Goal: Communication & Community: Answer question/provide support

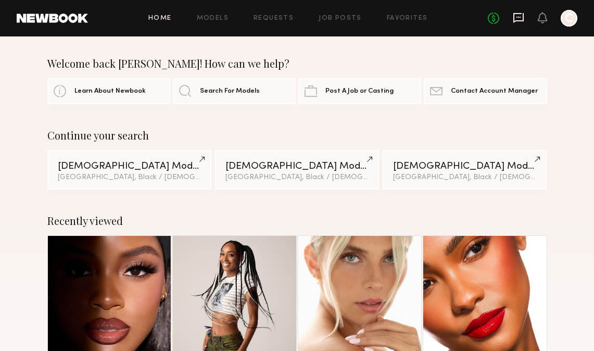
click at [518, 19] on icon at bounding box center [518, 17] width 11 height 11
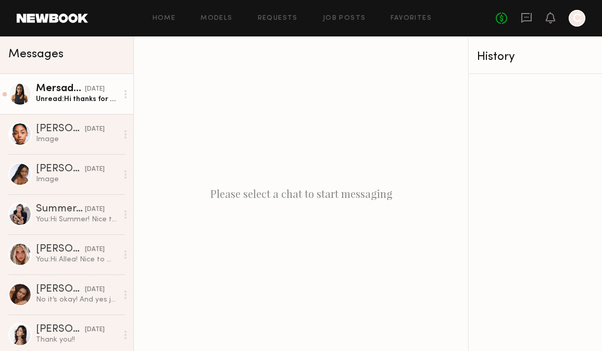
click at [78, 104] on link "Mersadez H. [DATE] Unread: Hi thanks for reaching out! I am ok with my gel nail…" at bounding box center [66, 94] width 133 height 40
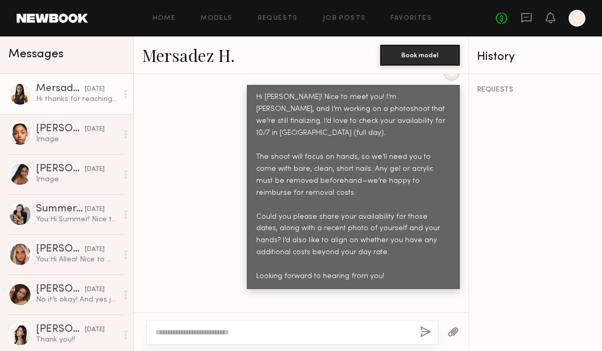
scroll to position [607, 0]
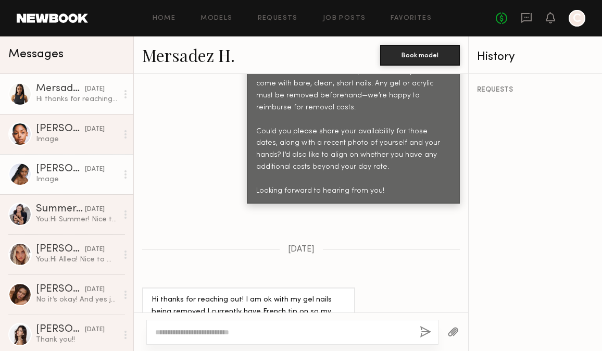
click at [59, 183] on div "Image" at bounding box center [77, 179] width 82 height 10
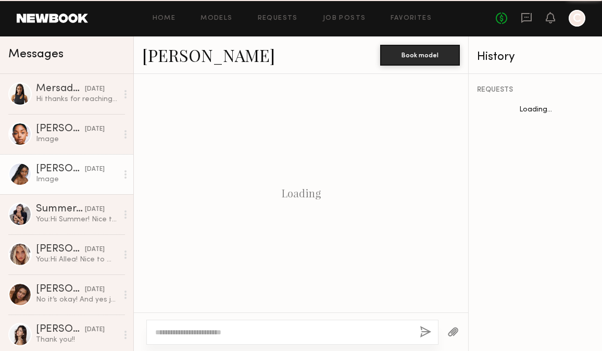
scroll to position [1207, 0]
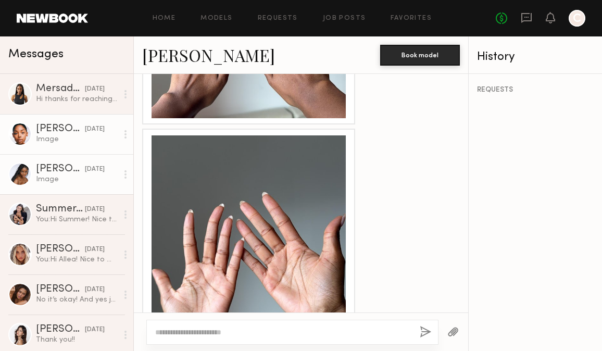
click at [57, 137] on div "Image" at bounding box center [77, 139] width 82 height 10
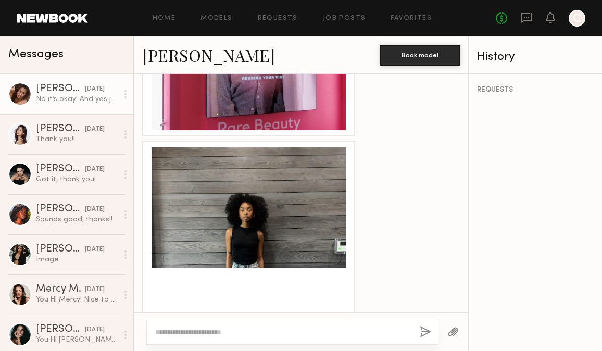
scroll to position [286, 0]
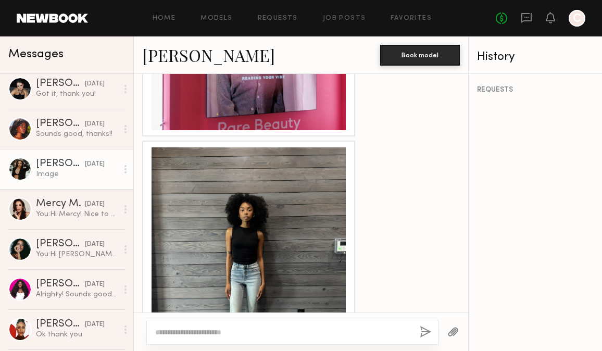
click at [80, 181] on link "[PERSON_NAME] [DATE] Image" at bounding box center [66, 169] width 133 height 40
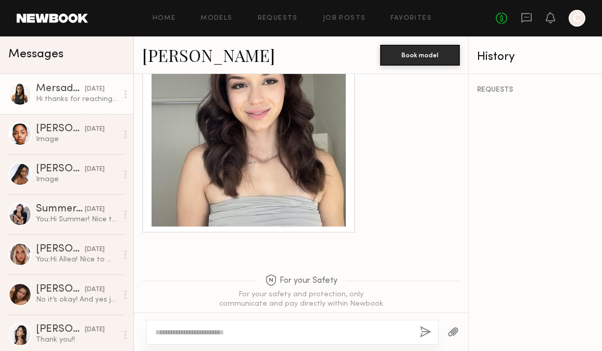
click at [54, 97] on div "Hi thanks for reaching out! I am ok with my gel nails being removed I currently…" at bounding box center [77, 99] width 82 height 10
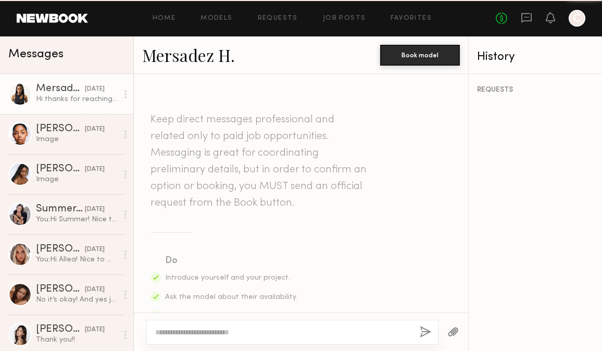
scroll to position [607, 0]
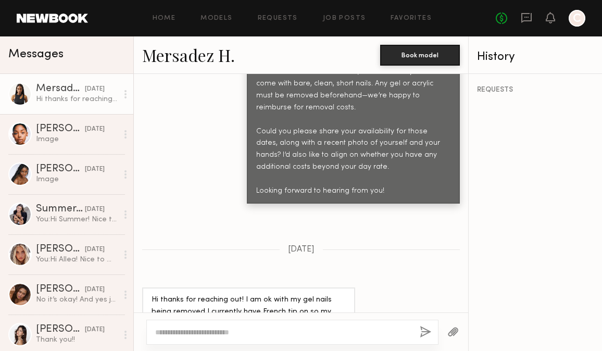
click at [269, 325] on div at bounding box center [292, 332] width 292 height 25
click at [269, 330] on textarea at bounding box center [283, 332] width 256 height 10
type textarea "**********"
click at [427, 332] on button "button" at bounding box center [425, 332] width 11 height 13
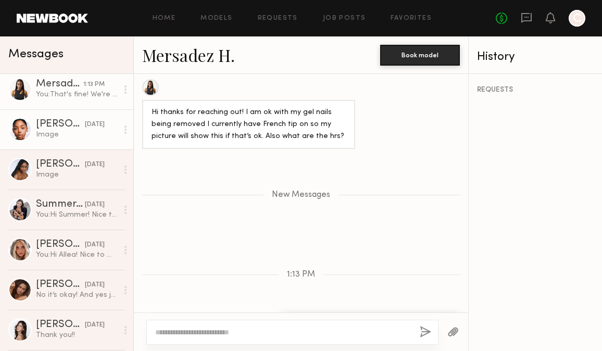
scroll to position [0, 0]
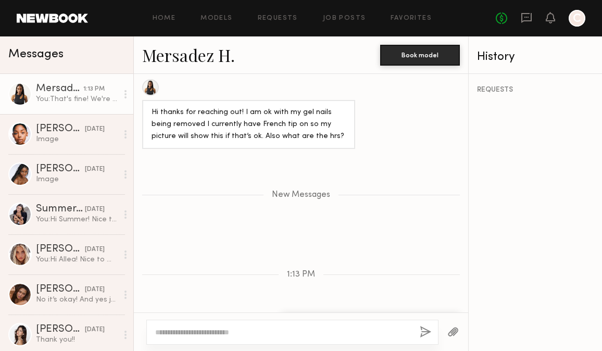
click at [151, 15] on div "Home Models Requests Job Posts Favorites Sign Out" at bounding box center [292, 18] width 408 height 7
click at [157, 16] on link "Home" at bounding box center [164, 18] width 23 height 7
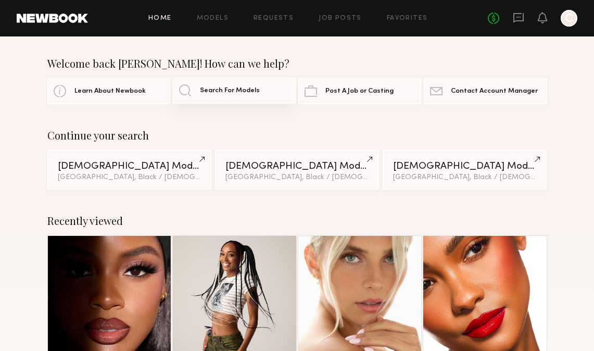
click at [200, 94] on link "Search For Models" at bounding box center [234, 91] width 123 height 26
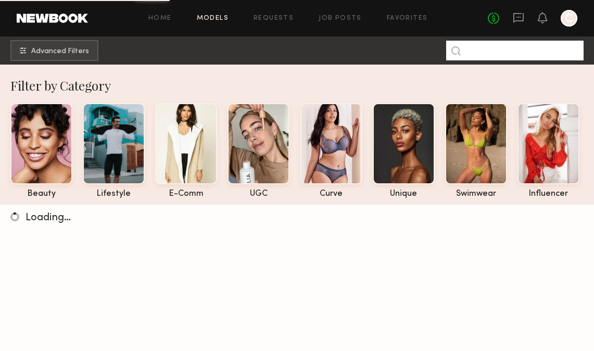
click at [494, 51] on input at bounding box center [515, 51] width 138 height 20
paste input "********"
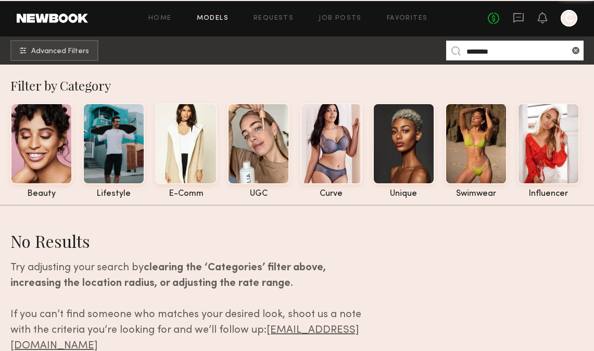
type input "********"
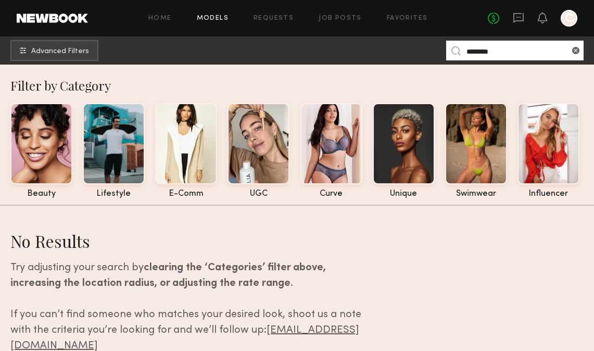
click at [527, 53] on input "********" at bounding box center [515, 51] width 138 height 20
click at [457, 48] on common-icon at bounding box center [456, 50] width 9 height 9
click at [490, 48] on input "********" at bounding box center [515, 51] width 138 height 20
click at [512, 22] on div "No fees up to $5,000 C" at bounding box center [533, 18] width 90 height 17
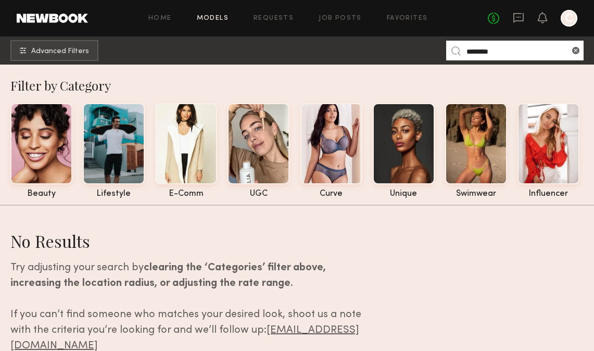
click at [514, 9] on header "Home Models Requests Job Posts Favorites Sign Out No fees up to $5,000 C" at bounding box center [297, 18] width 594 height 36
click at [516, 16] on icon at bounding box center [518, 17] width 11 height 11
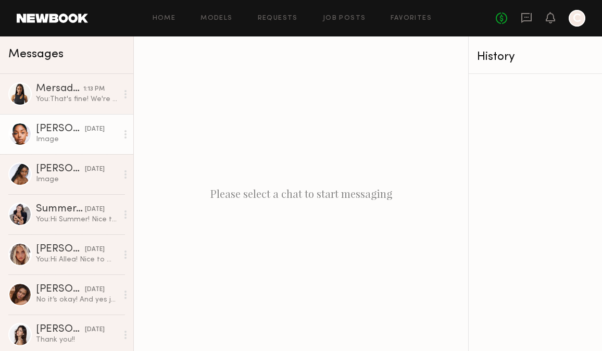
click at [46, 153] on link "[PERSON_NAME] [DATE] Image" at bounding box center [66, 134] width 133 height 40
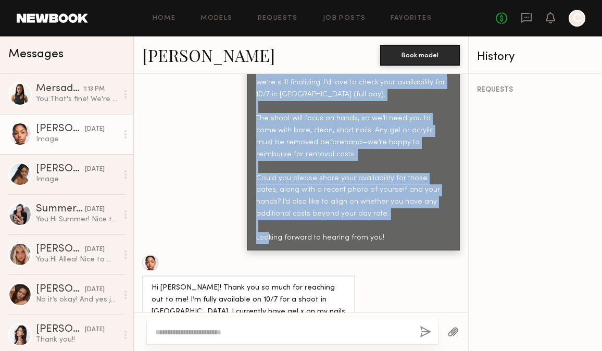
scroll to position [564, 0]
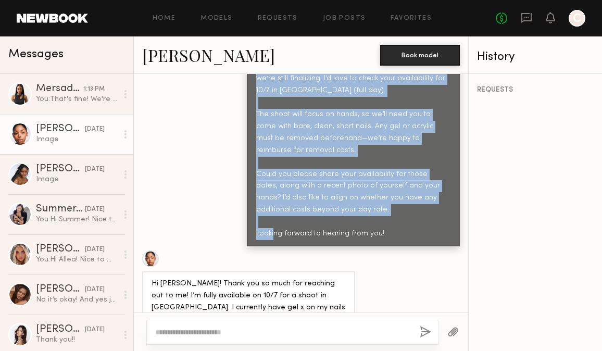
drag, startPoint x: 284, startPoint y: 140, endPoint x: 374, endPoint y: 204, distance: 110.6
click at [374, 204] on div "Hi [PERSON_NAME]! Nice to meet you! I’m [PERSON_NAME], and I’m working on a pho…" at bounding box center [353, 144] width 194 height 191
copy div "Nice to meet you! I’m [PERSON_NAME], and I’m working on a photoshoot that we’re…"
click at [178, 156] on div "C Hi [PERSON_NAME]! Nice to meet you! I’m [PERSON_NAME], and I’m working on a p…" at bounding box center [301, 133] width 334 height 225
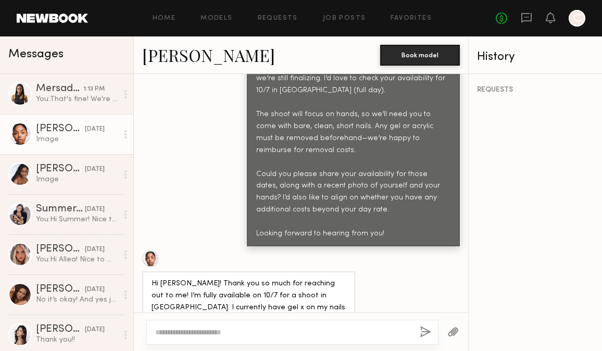
click at [85, 143] on div "Image" at bounding box center [77, 139] width 82 height 10
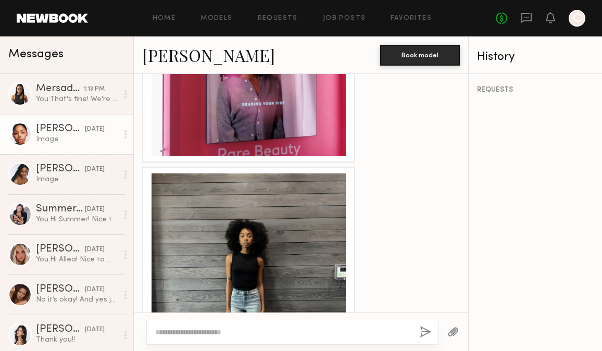
scroll to position [1466, 0]
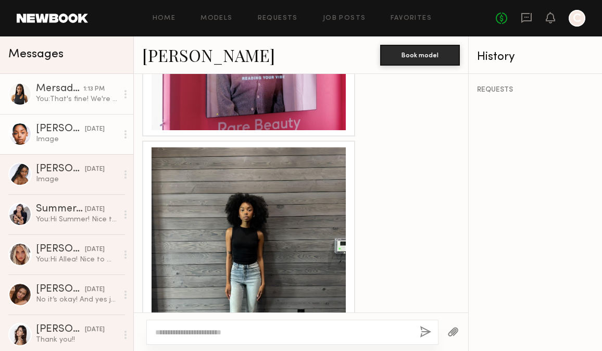
click at [51, 108] on link "Mersadez H. 1:13 PM You: That's fine! We're planning on a full day (8 hrs)" at bounding box center [66, 94] width 133 height 40
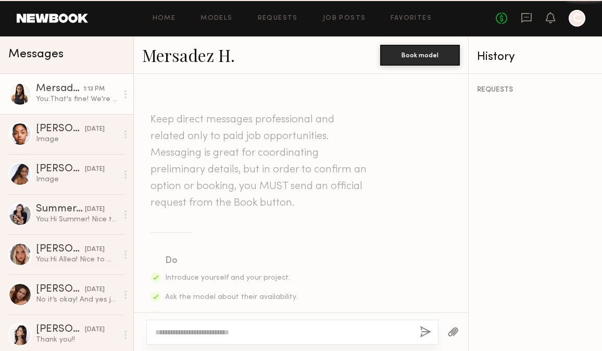
scroll to position [736, 0]
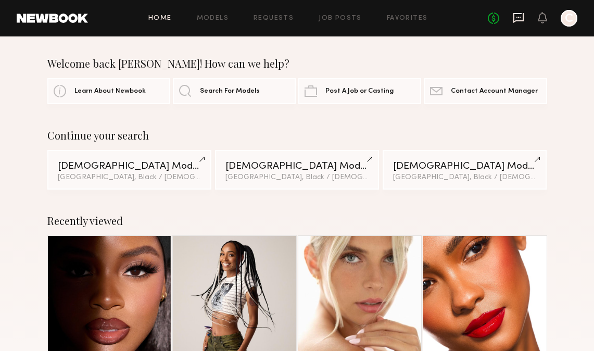
click at [520, 15] on icon at bounding box center [518, 17] width 11 height 11
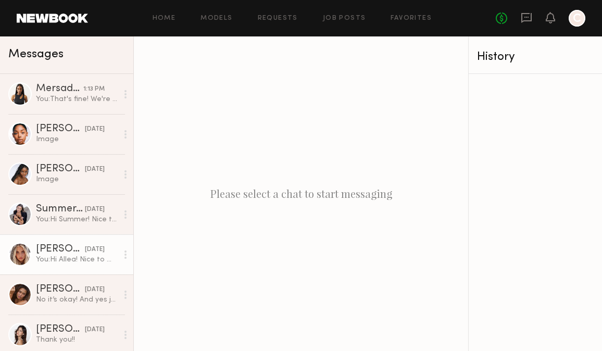
click at [61, 268] on link "Allea S. 09/18/2025 You: Hi Allea! Nice to meet you! I’m Carol, and I’m working…" at bounding box center [66, 254] width 133 height 40
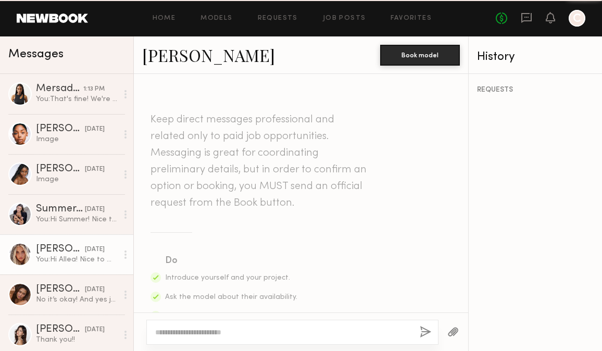
scroll to position [475, 0]
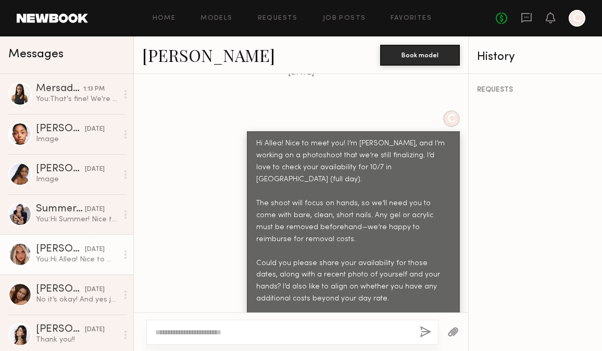
click at [43, 250] on div "[PERSON_NAME]" at bounding box center [60, 249] width 49 height 10
click at [14, 249] on div at bounding box center [19, 254] width 23 height 23
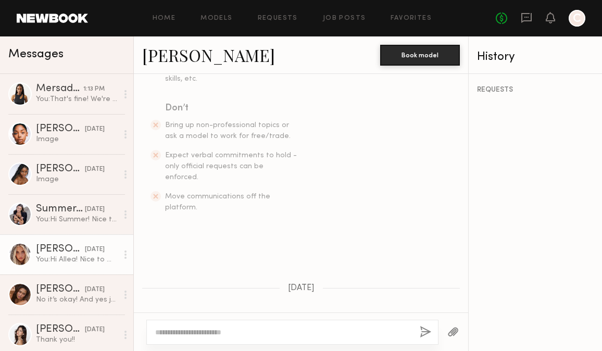
scroll to position [0, 0]
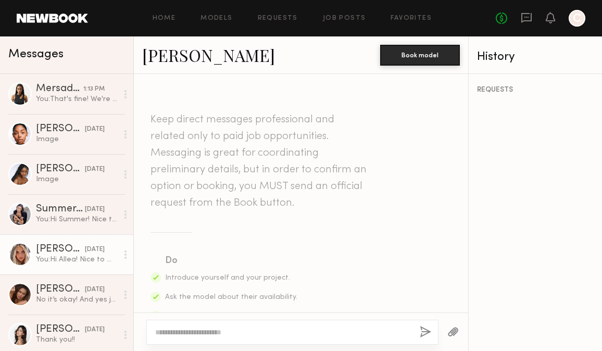
click at [156, 54] on link "[PERSON_NAME]" at bounding box center [208, 55] width 133 height 22
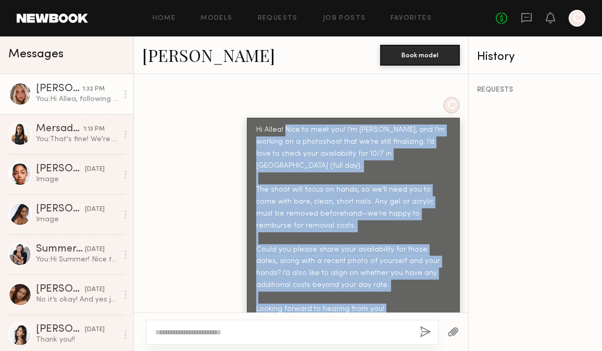
scroll to position [617, 0]
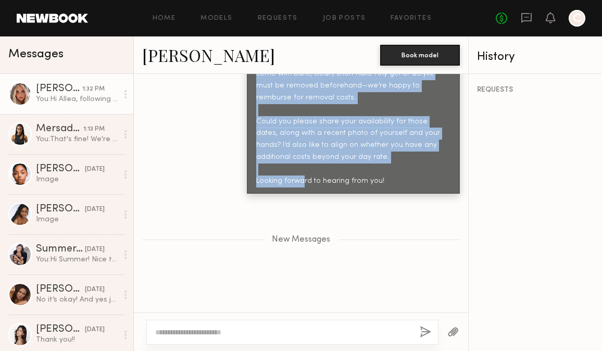
drag, startPoint x: 277, startPoint y: 132, endPoint x: 389, endPoint y: 147, distance: 112.5
click at [389, 147] on div "Hi Allea! Nice to meet you! I’m [PERSON_NAME], and I’m working on a photoshoot …" at bounding box center [353, 91] width 194 height 191
copy div "Nice to meet you! I’m [PERSON_NAME], and I’m working on a photoshoot that we’re…"
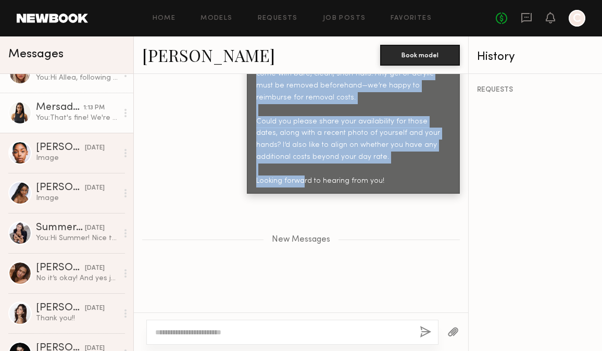
scroll to position [0, 0]
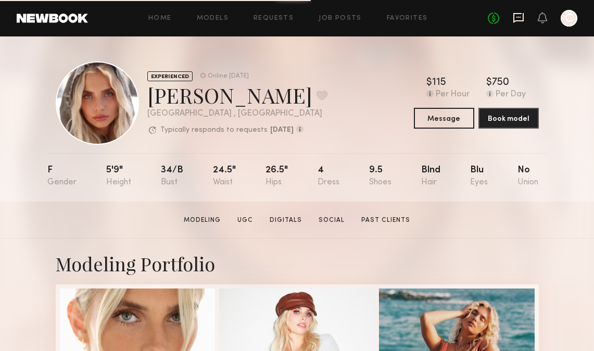
click at [524, 15] on icon at bounding box center [519, 18] width 10 height 10
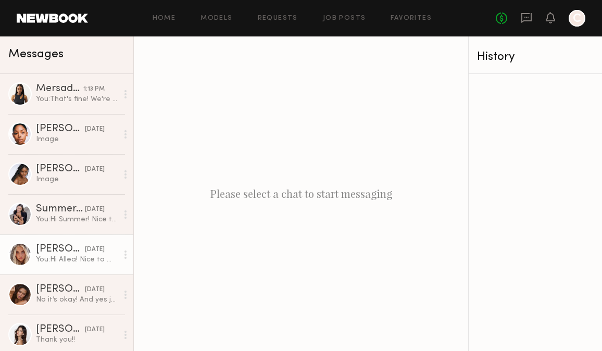
click at [61, 246] on div "[PERSON_NAME]" at bounding box center [60, 249] width 49 height 10
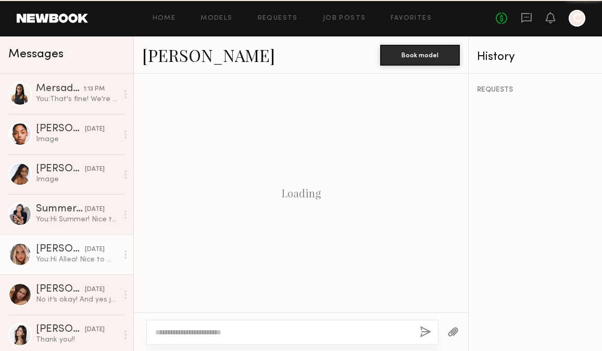
scroll to position [475, 0]
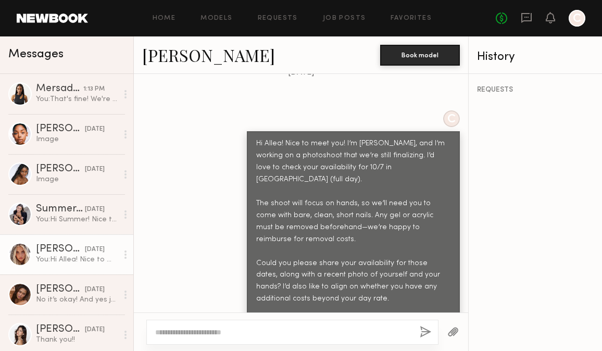
click at [276, 329] on textarea at bounding box center [283, 332] width 256 height 10
click at [273, 329] on textarea at bounding box center [283, 332] width 256 height 10
click at [427, 324] on div "**********" at bounding box center [292, 332] width 292 height 25
click at [314, 336] on textarea "**********" at bounding box center [283, 332] width 256 height 10
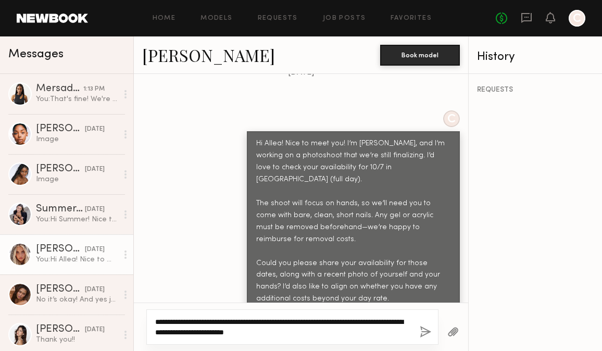
type textarea "**********"
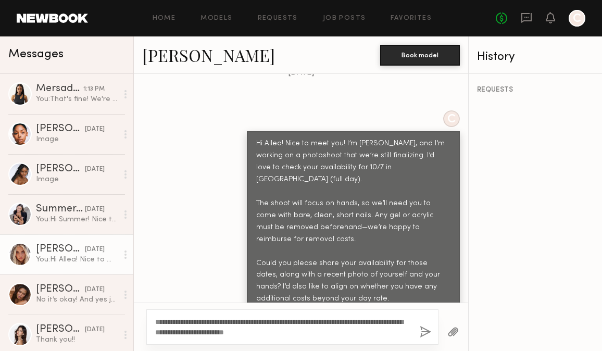
click at [420, 334] on button "button" at bounding box center [425, 332] width 11 height 13
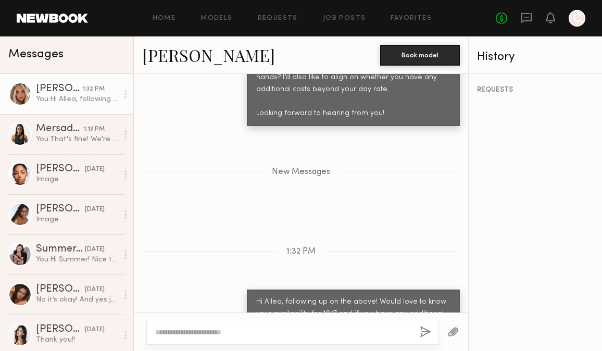
scroll to position [686, 0]
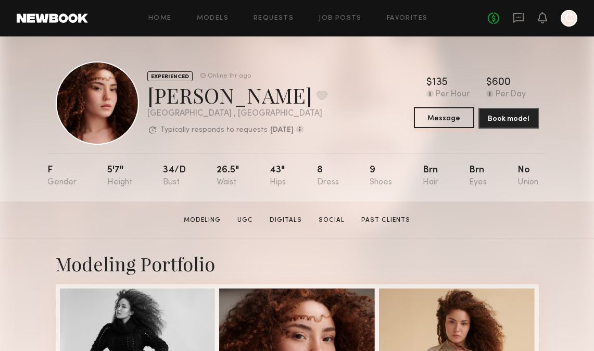
click at [433, 119] on button "Message" at bounding box center [444, 117] width 60 height 21
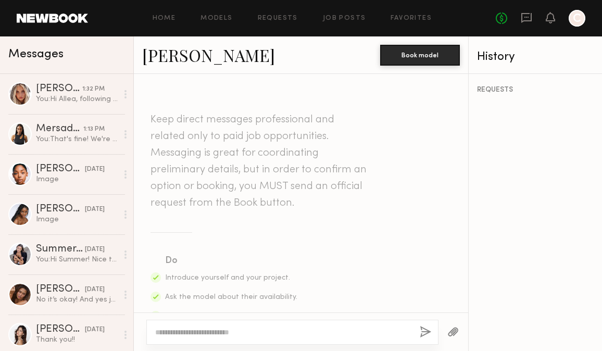
click at [261, 329] on textarea at bounding box center [283, 332] width 256 height 10
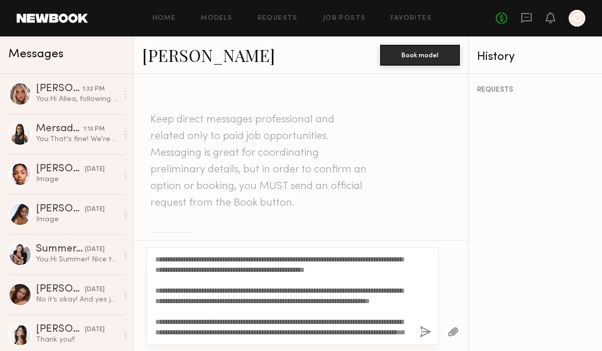
click at [157, 258] on textarea "**********" at bounding box center [283, 295] width 256 height 83
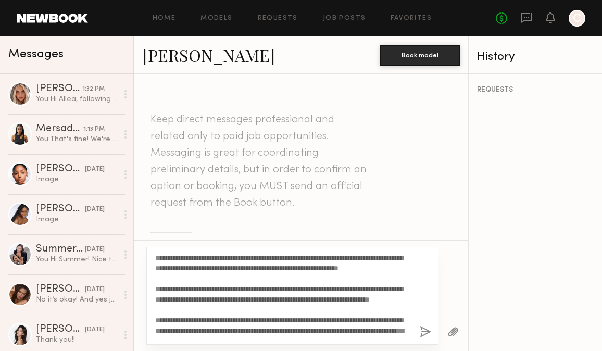
scroll to position [2, 0]
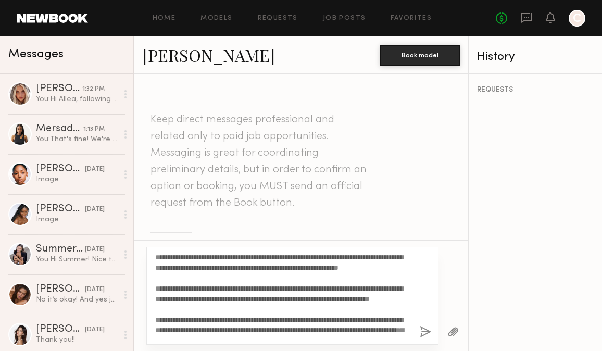
type textarea "**********"
click at [430, 327] on button "button" at bounding box center [425, 332] width 11 height 13
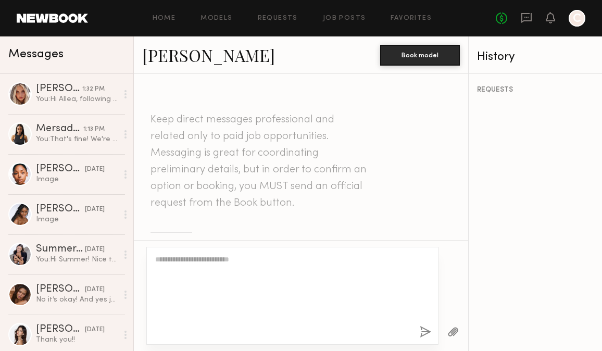
scroll to position [0, 0]
